Goal: Find specific page/section: Find specific page/section

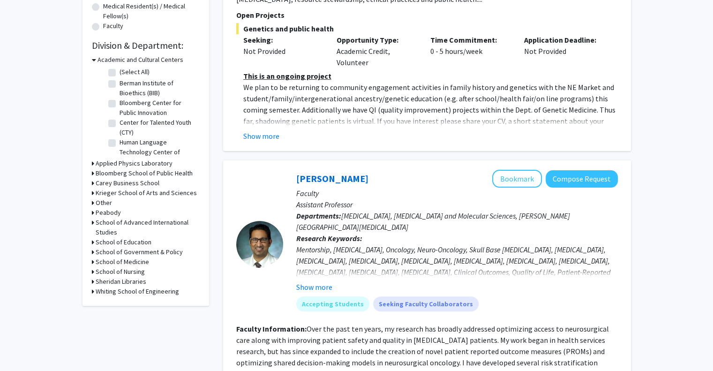
scroll to position [248, 0]
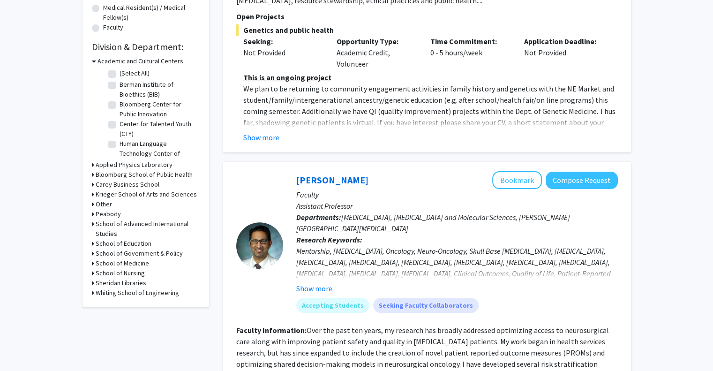
click at [95, 60] on icon at bounding box center [94, 61] width 4 height 10
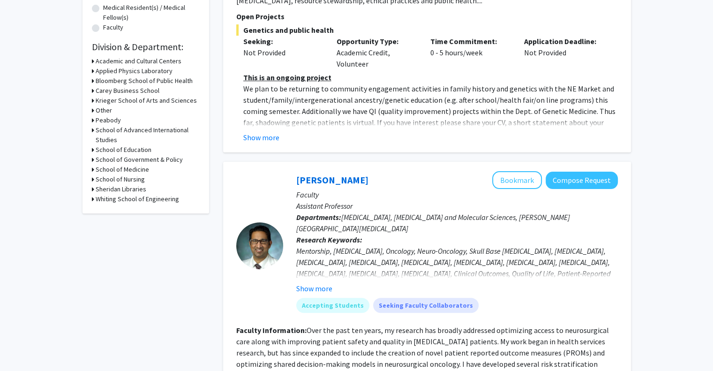
click at [95, 170] on div "School of Medicine" at bounding box center [146, 170] width 108 height 10
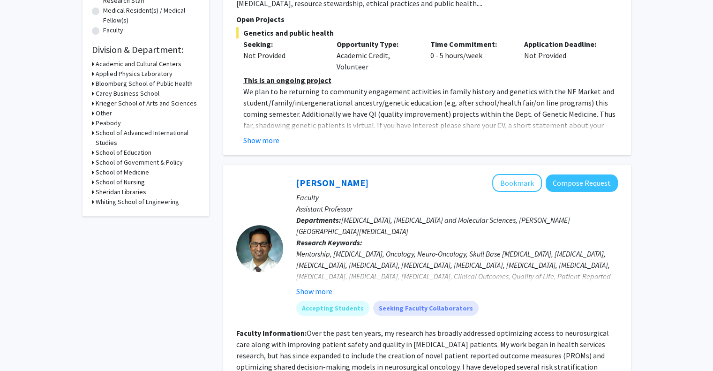
click at [93, 104] on icon at bounding box center [93, 103] width 2 height 10
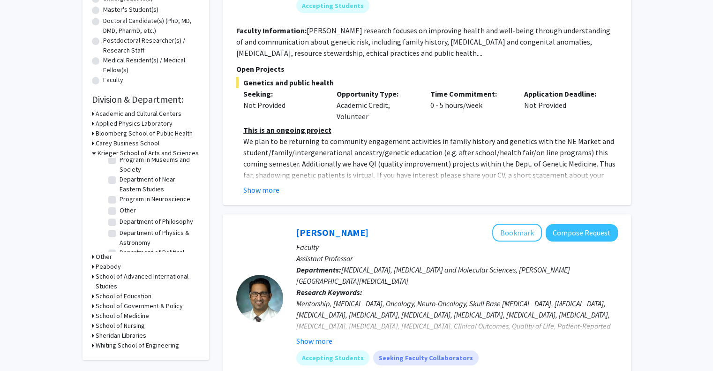
scroll to position [700, 0]
click at [148, 185] on label "Program in Neuroscience" at bounding box center [155, 180] width 71 height 10
click at [126, 181] on input "Program in Neuroscience" at bounding box center [123, 178] width 6 height 6
checkbox input "true"
